Goal: Information Seeking & Learning: Learn about a topic

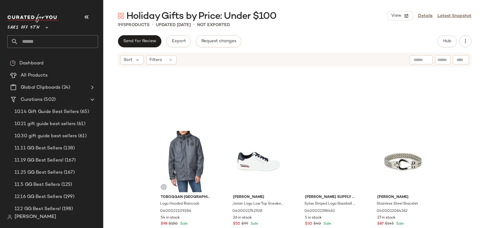
scroll to position [1683, 0]
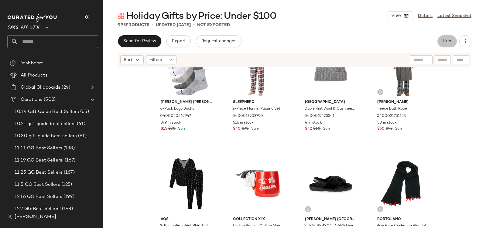
click at [451, 38] on button "Hub" at bounding box center [447, 41] width 19 height 12
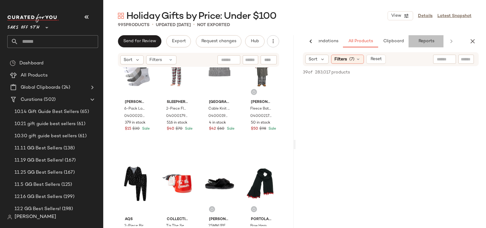
click at [437, 45] on button "Reports" at bounding box center [426, 41] width 35 height 12
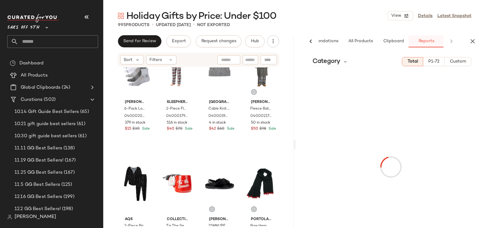
scroll to position [0, 29]
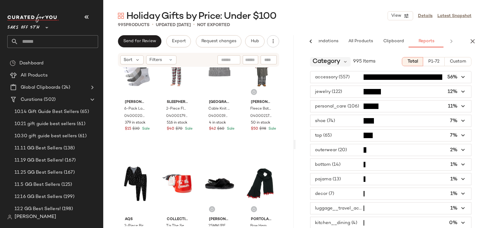
click at [340, 61] on span "Category" at bounding box center [327, 61] width 28 height 9
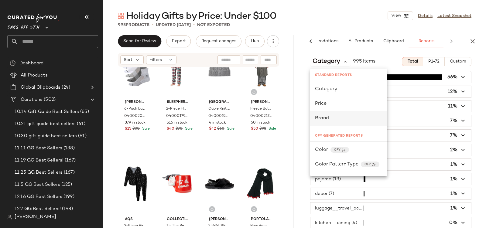
click at [321, 122] on div "Brand" at bounding box center [348, 118] width 77 height 15
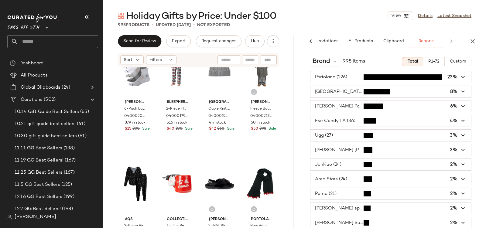
click at [344, 79] on span "button" at bounding box center [391, 77] width 161 height 12
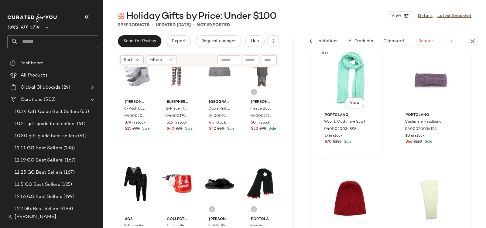
scroll to position [0, 0]
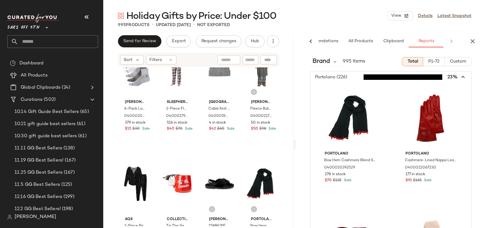
click at [336, 81] on span "button" at bounding box center [391, 77] width 161 height 12
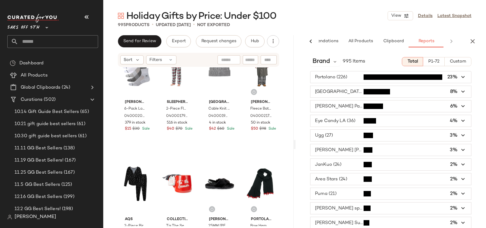
click at [334, 132] on span "button" at bounding box center [391, 136] width 161 height 12
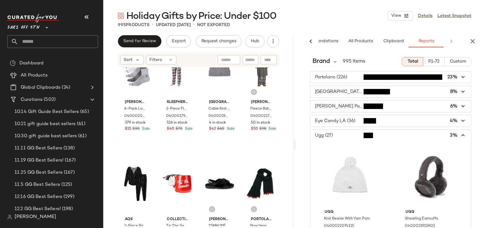
click at [342, 138] on span "button" at bounding box center [391, 136] width 161 height 12
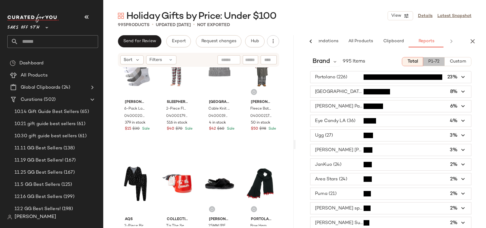
click at [428, 60] on span "P1-72" at bounding box center [434, 61] width 12 height 5
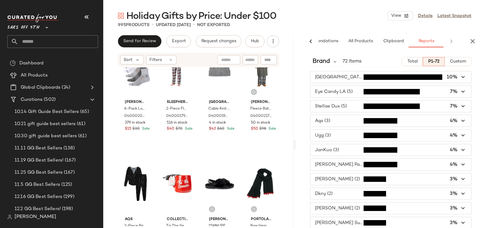
click at [423, 160] on span "button" at bounding box center [391, 165] width 161 height 12
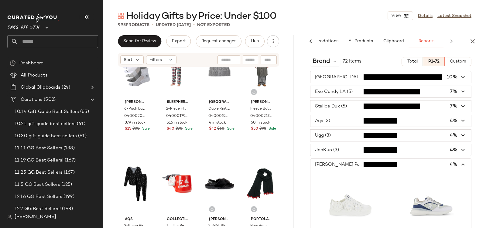
click at [467, 166] on span "button" at bounding box center [391, 165] width 161 height 12
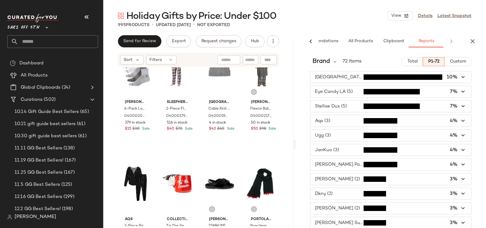
click at [465, 165] on span "button" at bounding box center [391, 165] width 161 height 12
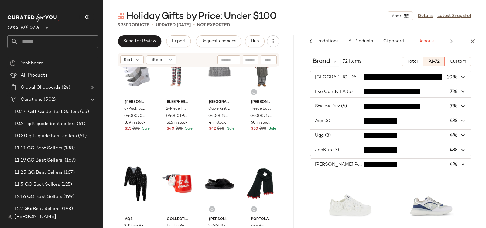
click at [465, 165] on span "button" at bounding box center [391, 165] width 161 height 12
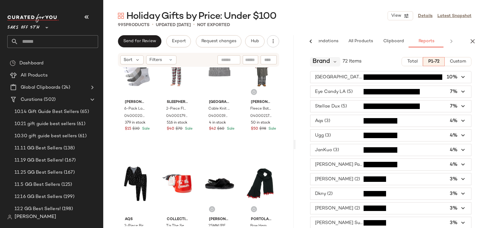
click at [330, 62] on span "Brand" at bounding box center [321, 61] width 17 height 9
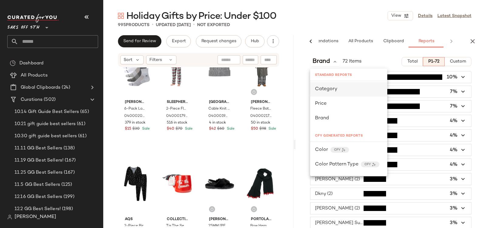
click at [328, 85] on div "Category" at bounding box center [348, 89] width 77 height 15
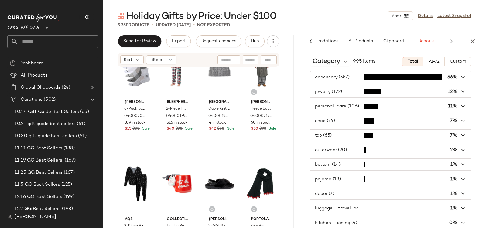
click at [317, 76] on span "button" at bounding box center [391, 77] width 161 height 12
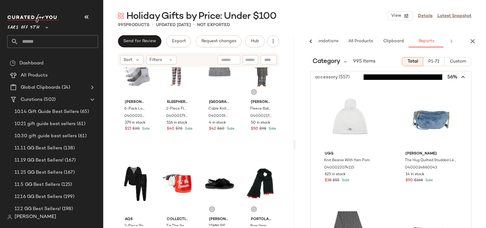
click at [317, 76] on span "button" at bounding box center [391, 77] width 161 height 12
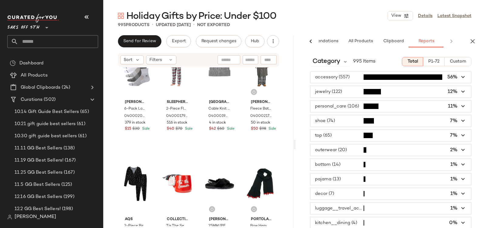
click at [331, 79] on span "button" at bounding box center [391, 77] width 161 height 12
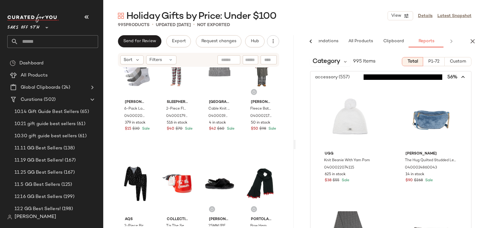
click at [342, 77] on span "button" at bounding box center [391, 77] width 161 height 12
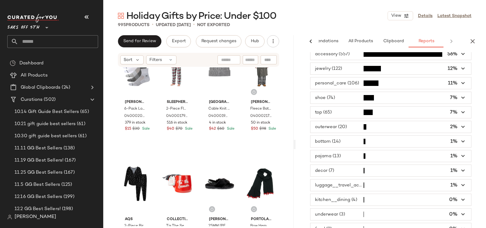
scroll to position [44, 0]
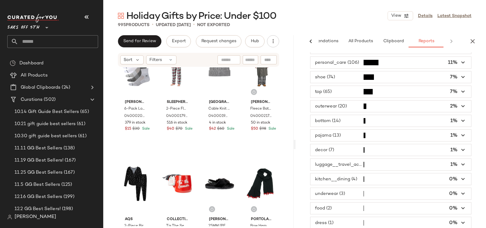
click at [348, 159] on span "button" at bounding box center [391, 165] width 161 height 12
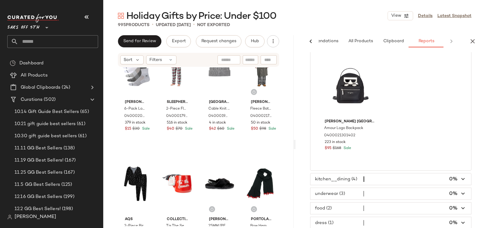
scroll to position [0, 0]
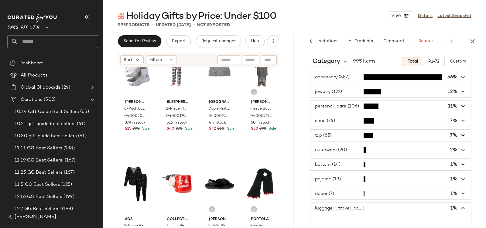
click at [428, 61] on span "P1-72" at bounding box center [434, 61] width 12 height 5
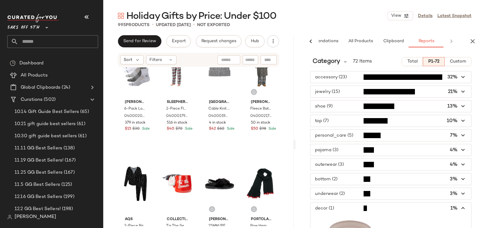
click at [346, 74] on span "button" at bounding box center [391, 77] width 161 height 12
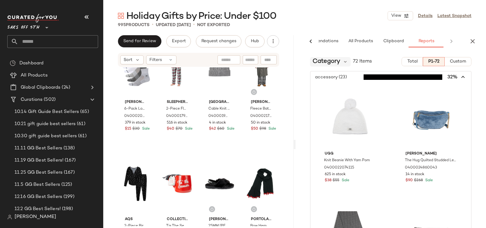
click at [338, 61] on span "Category" at bounding box center [327, 61] width 28 height 9
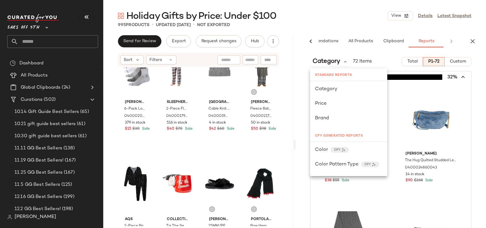
click at [455, 66] on button "Custom" at bounding box center [458, 61] width 27 height 9
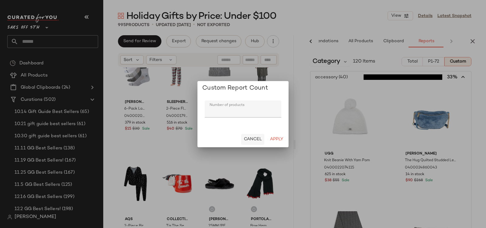
click at [257, 142] on button "Cancel" at bounding box center [252, 139] width 23 height 11
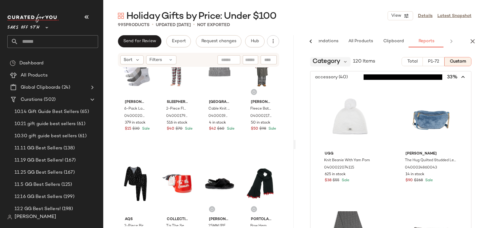
click at [340, 60] on span "Category" at bounding box center [327, 61] width 28 height 9
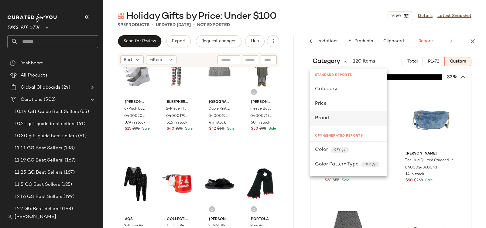
click at [324, 117] on span "Brand" at bounding box center [322, 118] width 14 height 5
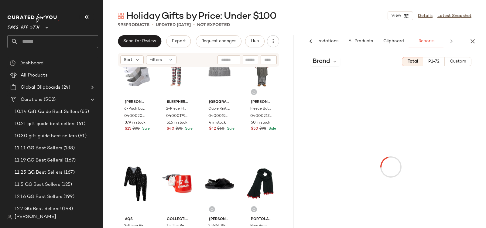
click at [422, 61] on button "Total" at bounding box center [412, 61] width 21 height 9
click at [428, 61] on span "P1-72" at bounding box center [434, 61] width 12 height 5
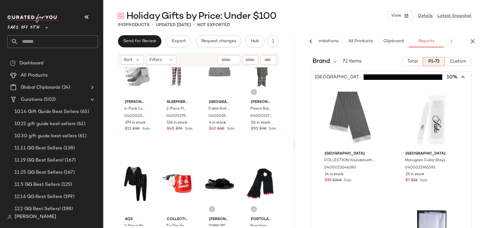
click at [320, 78] on span "button" at bounding box center [391, 77] width 161 height 12
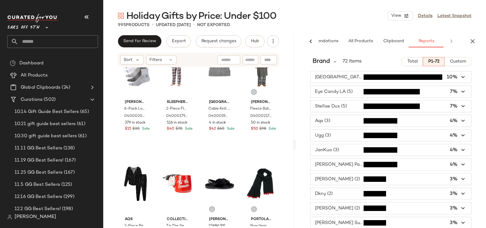
click at [327, 161] on span "button" at bounding box center [391, 165] width 161 height 12
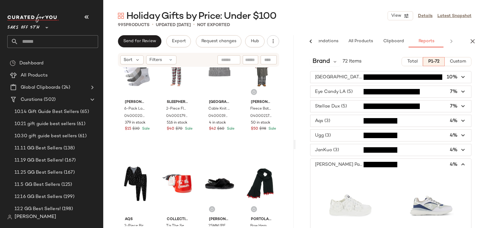
click at [356, 159] on span "button" at bounding box center [391, 165] width 161 height 12
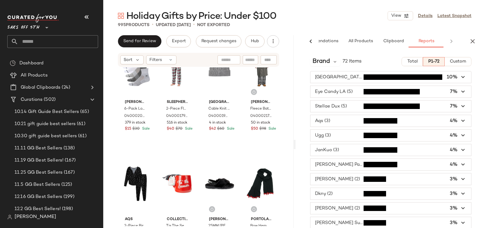
scroll to position [21, 0]
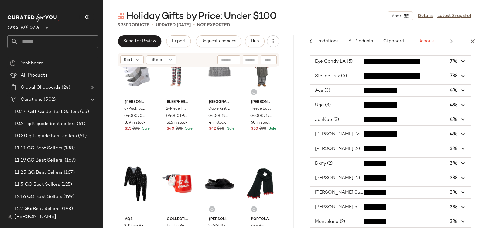
click at [347, 172] on span "button" at bounding box center [391, 178] width 161 height 12
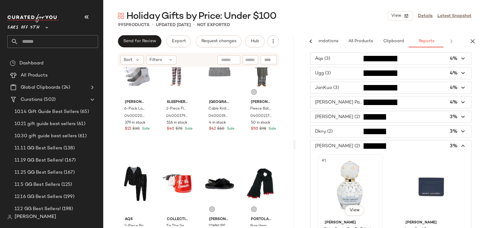
scroll to position [129, 0]
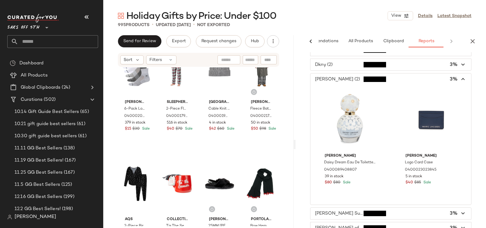
click at [354, 78] on span "button" at bounding box center [391, 80] width 161 height 12
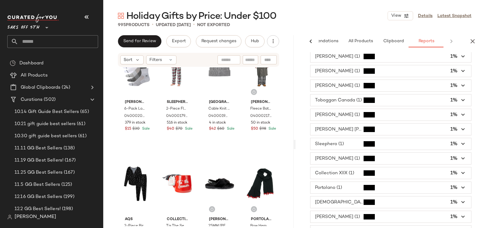
scroll to position [431, 0]
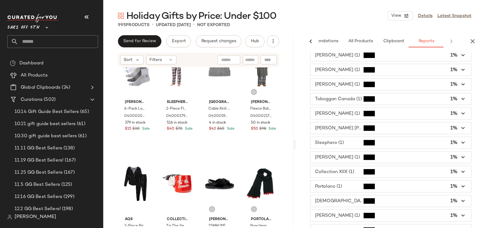
click at [339, 181] on span "button" at bounding box center [391, 187] width 161 height 12
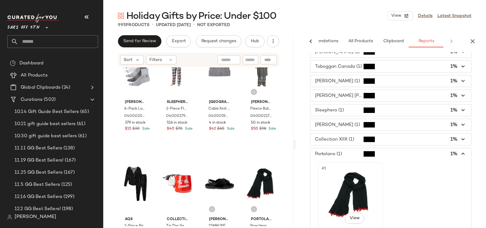
scroll to position [535, 0]
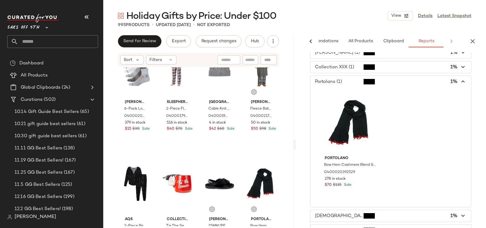
click at [462, 78] on icon "button" at bounding box center [463, 81] width 7 height 7
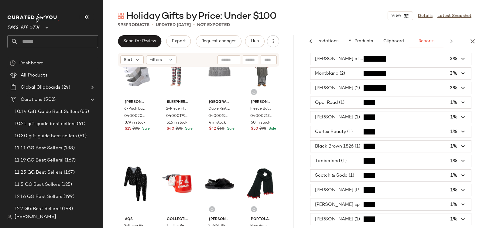
scroll to position [0, 0]
